Goal: Task Accomplishment & Management: Manage account settings

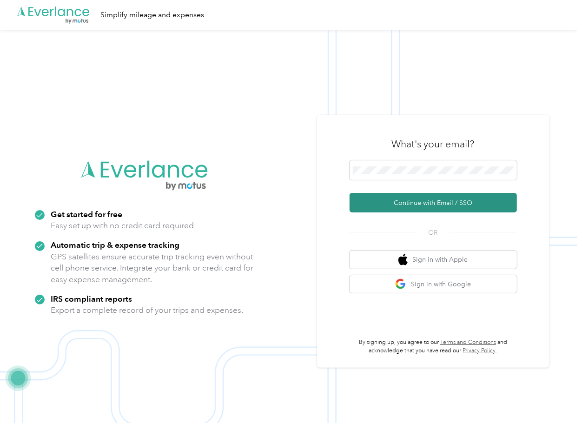
click at [377, 192] on form "Continue with Email / SSO" at bounding box center [433, 186] width 167 height 52
click at [389, 203] on button "Continue with Email / SSO" at bounding box center [433, 203] width 167 height 20
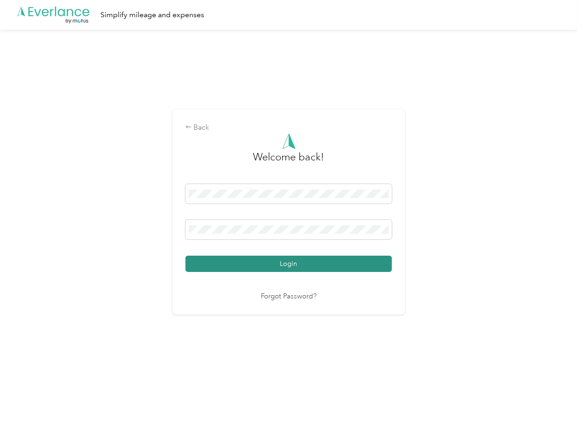
click at [216, 260] on button "Login" at bounding box center [288, 264] width 206 height 16
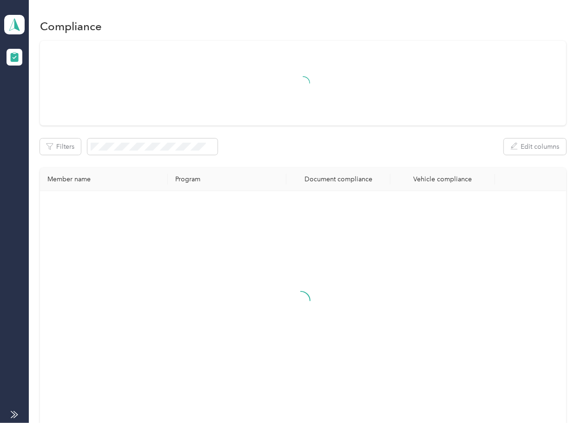
click at [376, 112] on div at bounding box center [303, 83] width 526 height 85
click at [9, 25] on icon at bounding box center [14, 24] width 14 height 13
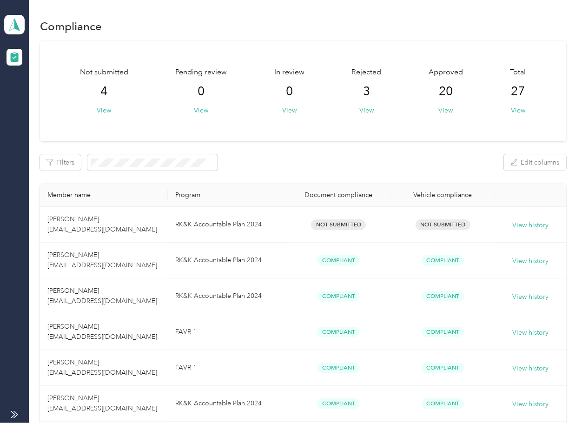
click at [34, 99] on div "Log out" at bounding box center [30, 98] width 36 height 10
